Goal: Book appointment/travel/reservation

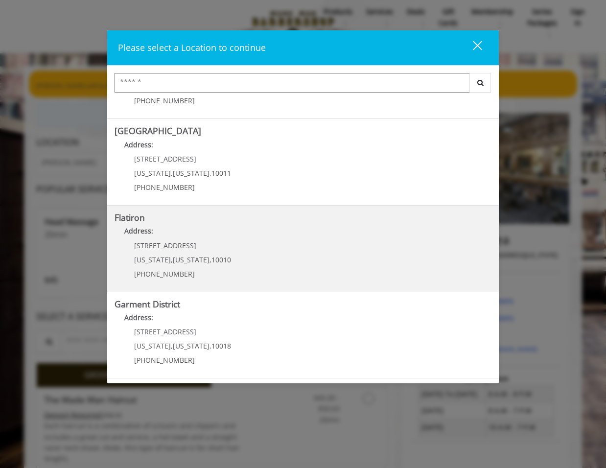
scroll to position [18, 0]
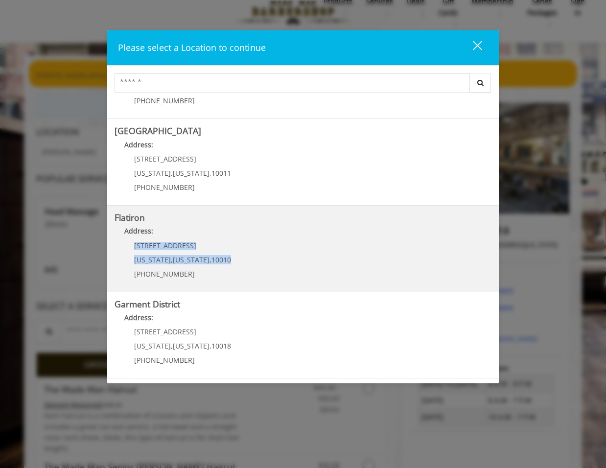
drag, startPoint x: 224, startPoint y: 258, endPoint x: 129, endPoint y: 248, distance: 95.0
click at [129, 248] on div "[STREET_ADDRESS][US_STATE][US_STATE] (917) 475-1765" at bounding box center [174, 263] width 121 height 43
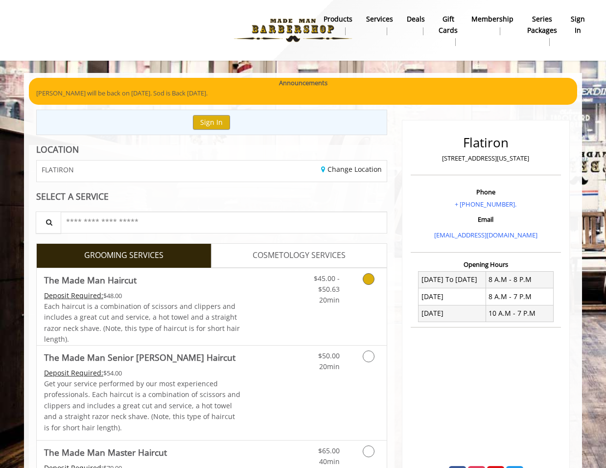
click at [371, 277] on icon "Grooming services" at bounding box center [369, 279] width 12 height 12
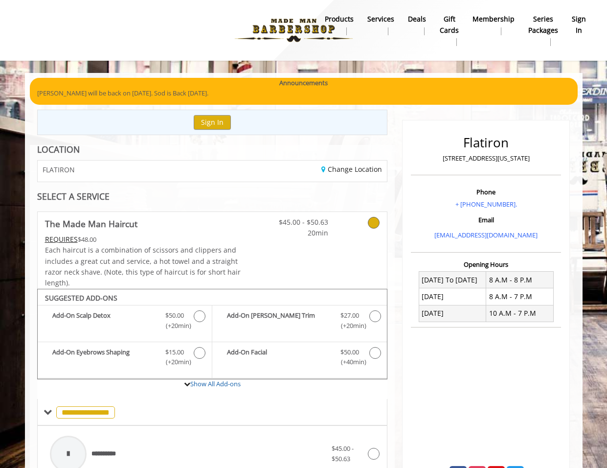
click at [125, 86] on div "Announcements" at bounding box center [303, 83] width 533 height 10
click at [139, 89] on p "[PERSON_NAME] will be back on [DATE]. Sod is Back [DATE]." at bounding box center [303, 93] width 533 height 10
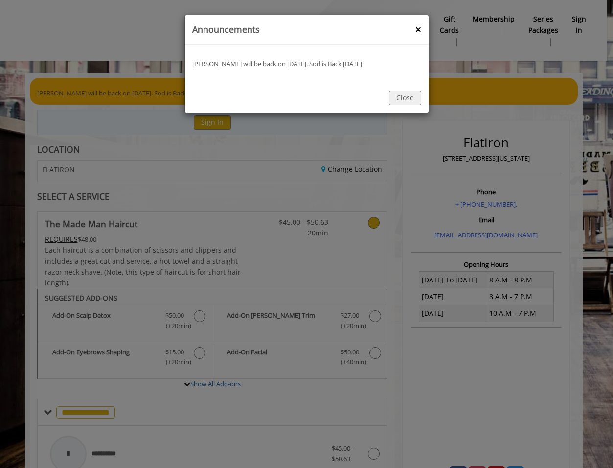
click at [304, 185] on div "announcement Banner : Announcements × Yassine will be back on September 4th. So…" at bounding box center [306, 234] width 613 height 468
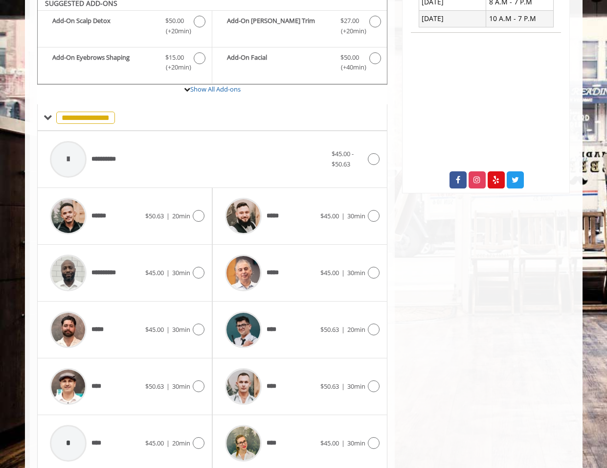
scroll to position [279, 0]
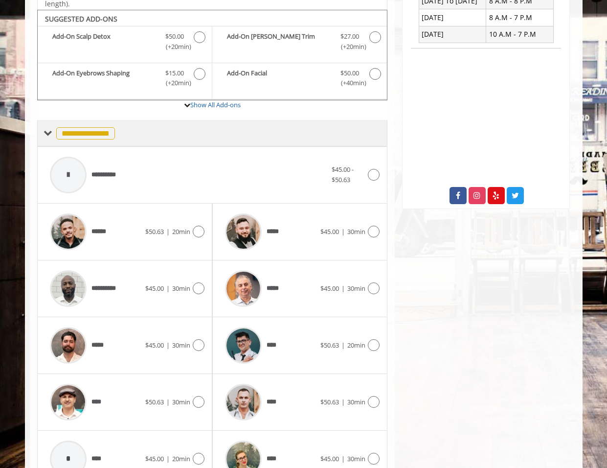
click at [48, 137] on span at bounding box center [48, 133] width 9 height 9
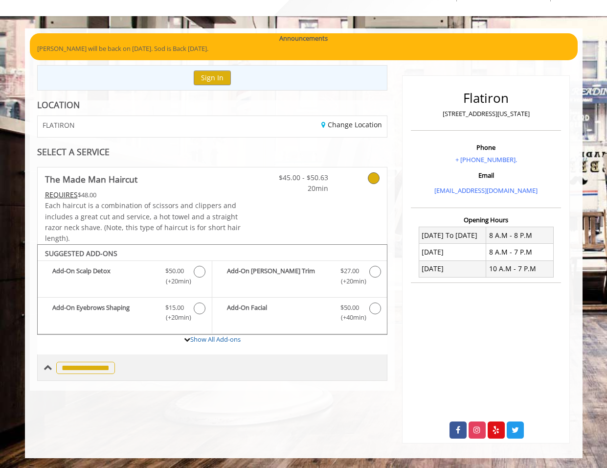
scroll to position [45, 0]
click at [52, 368] on div "**********" at bounding box center [79, 367] width 71 height 14
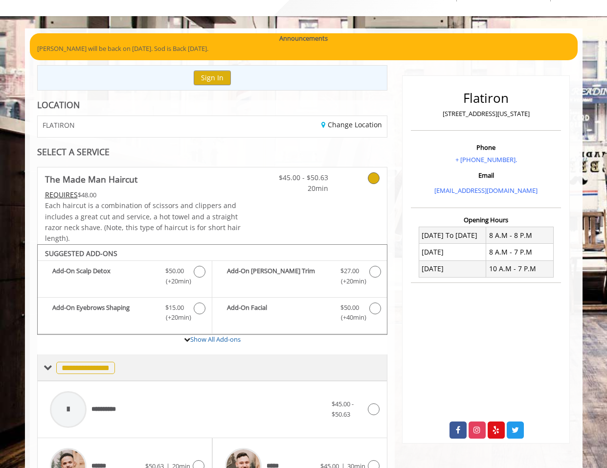
scroll to position [279, 0]
